Goal: Transaction & Acquisition: Obtain resource

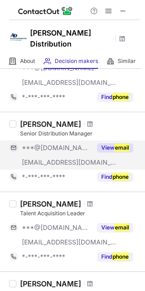
scroll to position [274, 0]
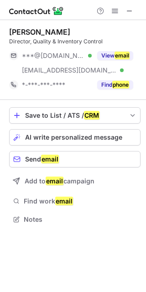
scroll to position [213, 146]
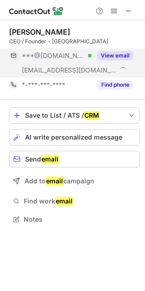
scroll to position [213, 145]
click at [110, 51] on button "View email" at bounding box center [115, 55] width 36 height 9
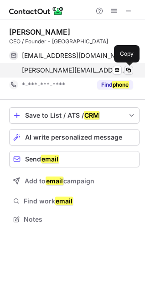
drag, startPoint x: 122, startPoint y: 73, endPoint x: 128, endPoint y: 72, distance: 6.0
click at [128, 72] on div "jake@jerkjunction.com Verified Send email Copy" at bounding box center [71, 70] width 124 height 15
click at [128, 72] on span at bounding box center [128, 70] width 7 height 7
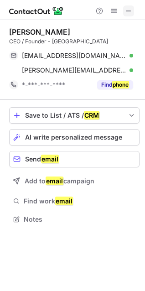
click at [128, 13] on span at bounding box center [128, 10] width 7 height 7
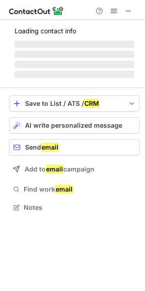
scroll to position [207, 145]
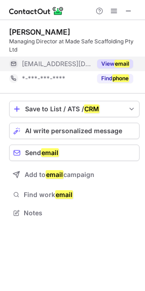
click at [112, 60] on button "View email" at bounding box center [115, 63] width 36 height 9
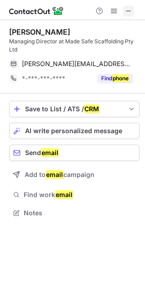
click at [129, 11] on span at bounding box center [128, 10] width 7 height 7
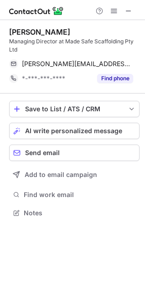
scroll to position [207, 145]
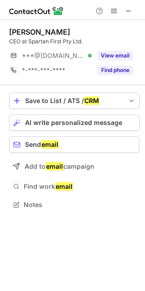
scroll to position [199, 145]
click at [126, 10] on span at bounding box center [128, 10] width 7 height 7
